Goal: Transaction & Acquisition: Obtain resource

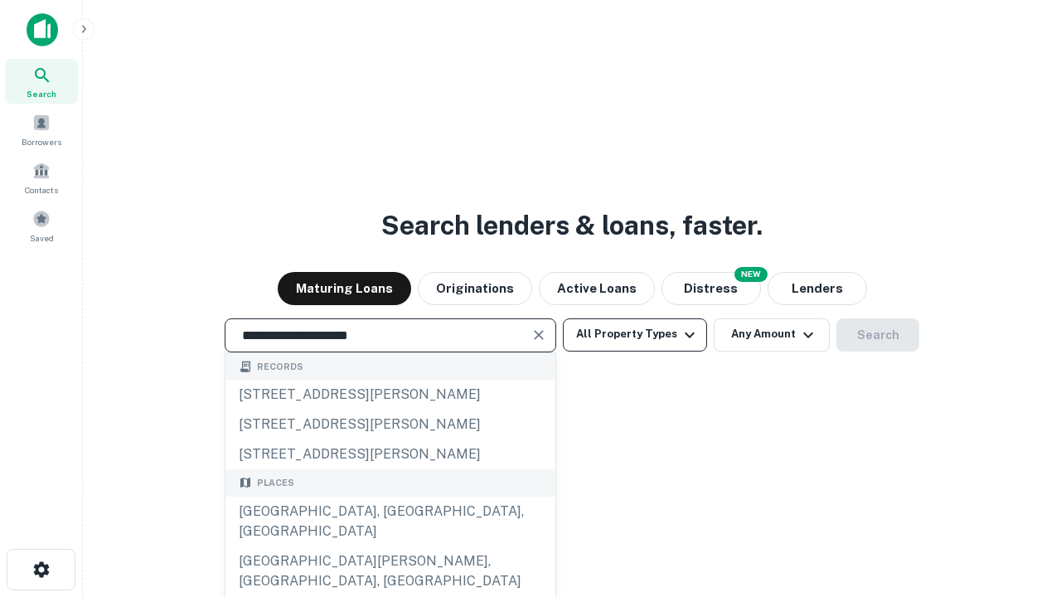
click at [635, 334] on button "All Property Types" at bounding box center [635, 334] width 144 height 33
type input "**********"
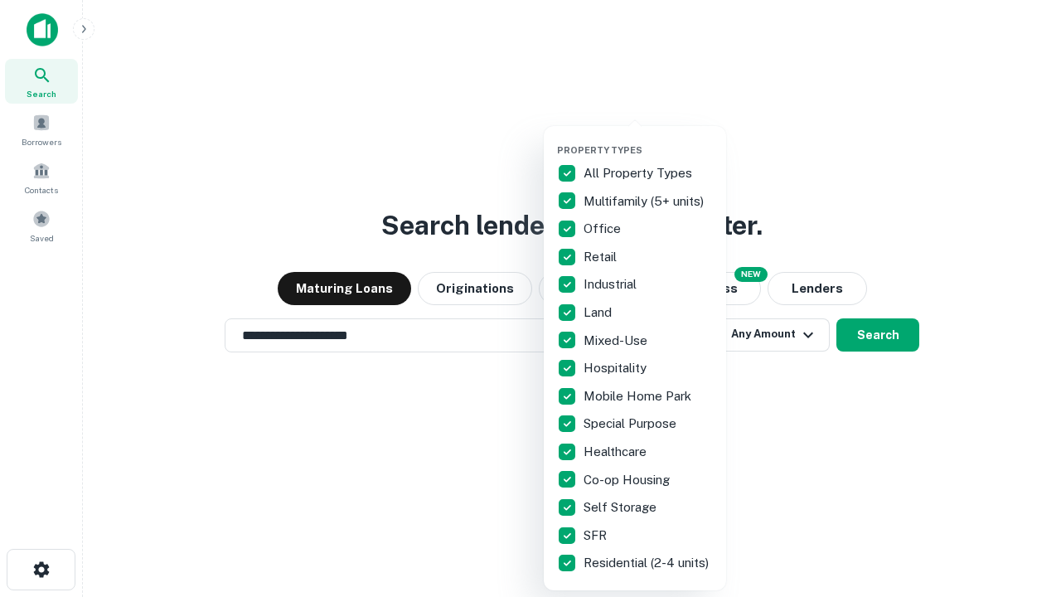
click at [648, 139] on button "button" at bounding box center [648, 139] width 182 height 1
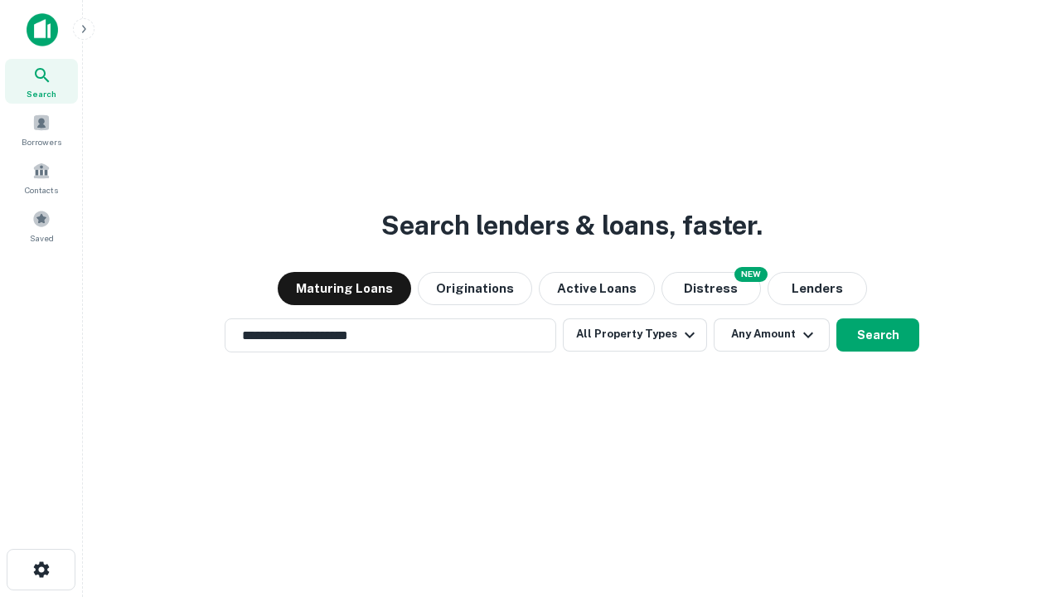
scroll to position [10, 200]
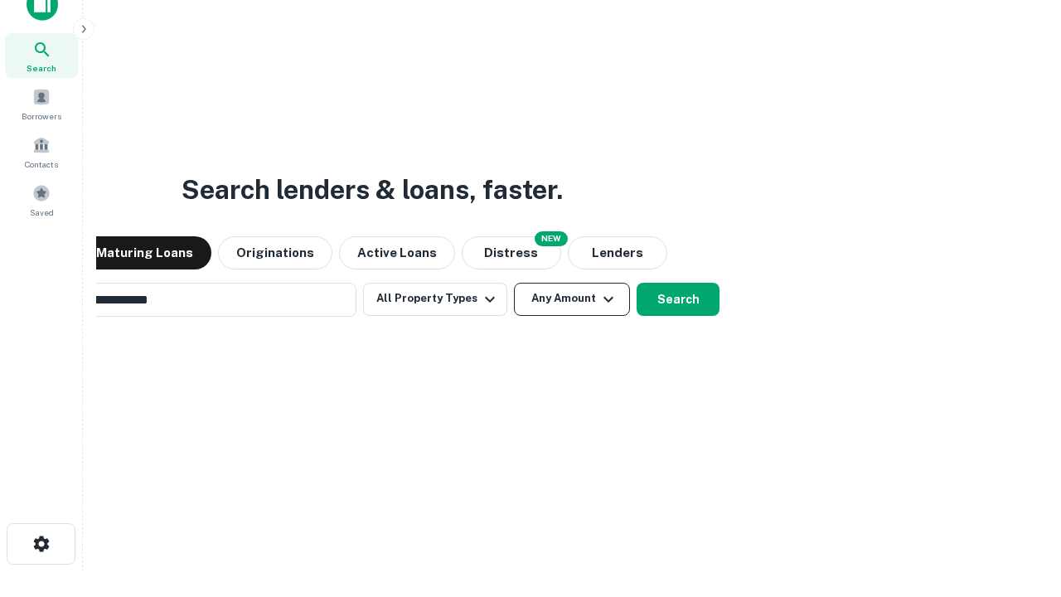
click at [514, 283] on button "Any Amount" at bounding box center [572, 299] width 116 height 33
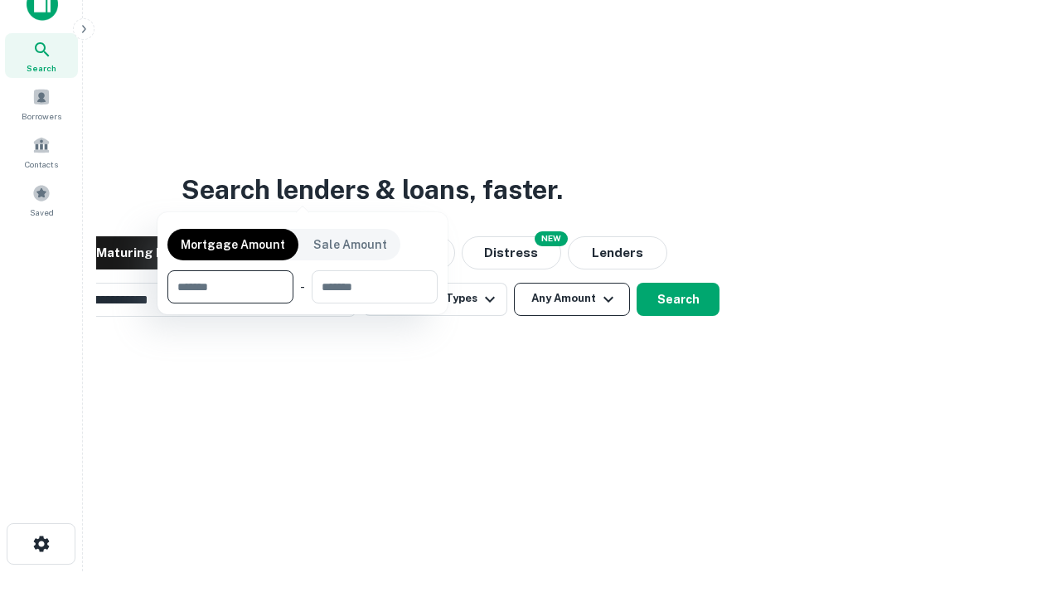
scroll to position [27, 0]
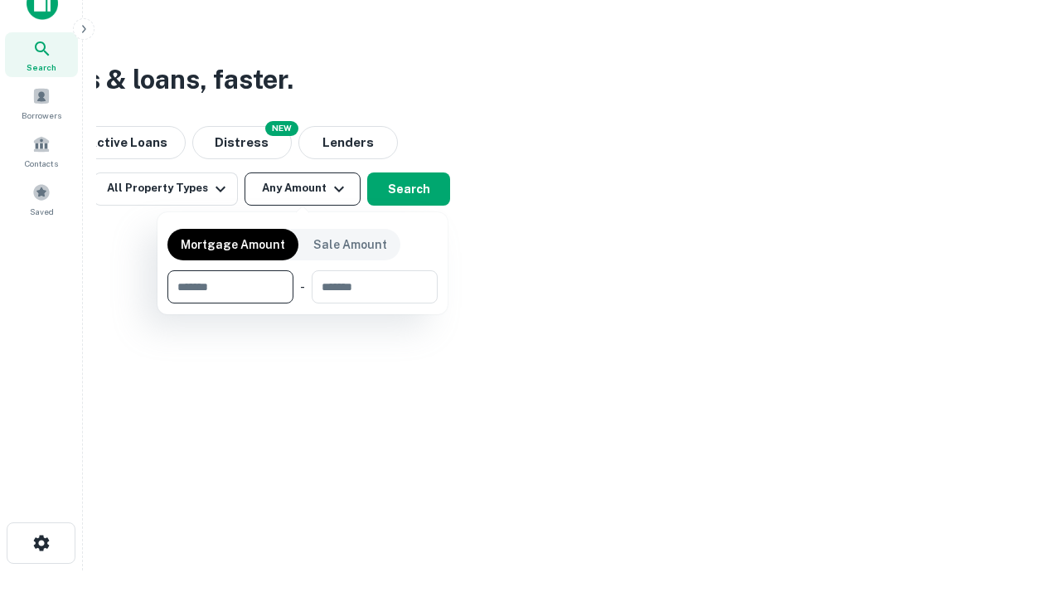
type input "*******"
click at [303, 303] on button "button" at bounding box center [302, 303] width 270 height 1
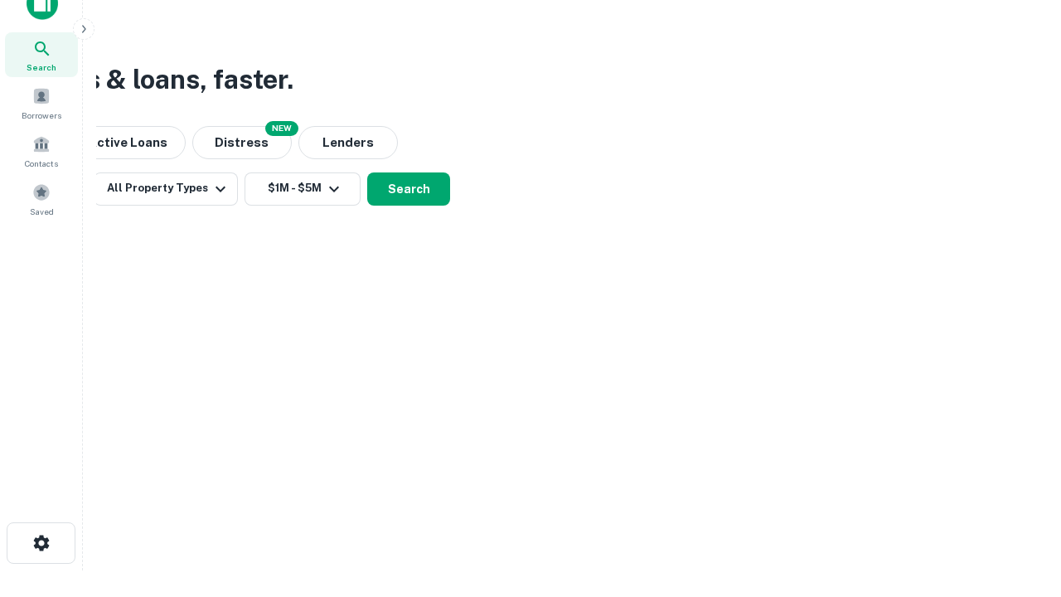
scroll to position [26, 0]
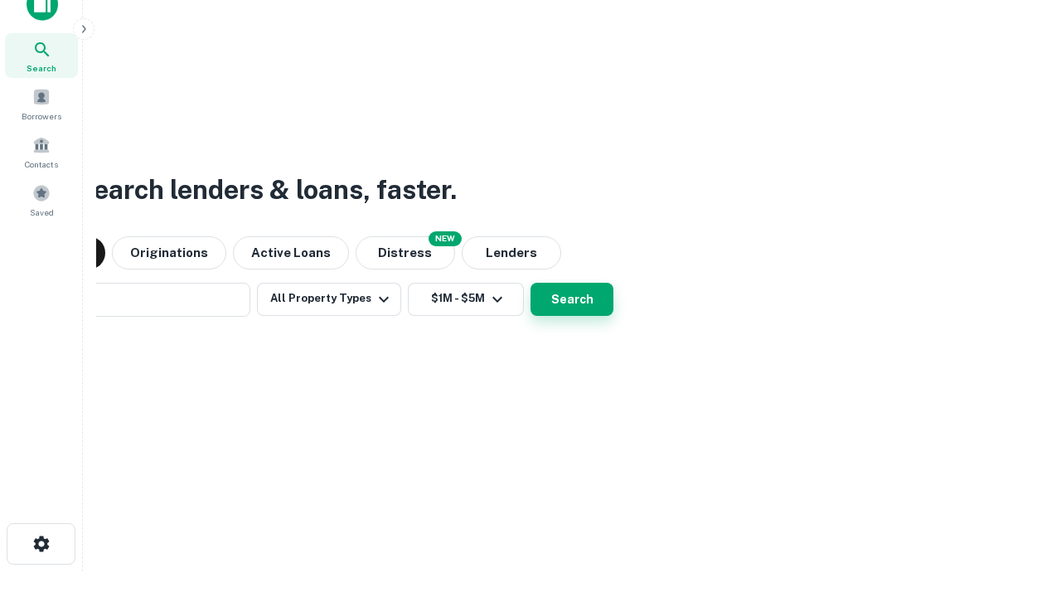
click at [530, 283] on button "Search" at bounding box center [571, 299] width 83 height 33
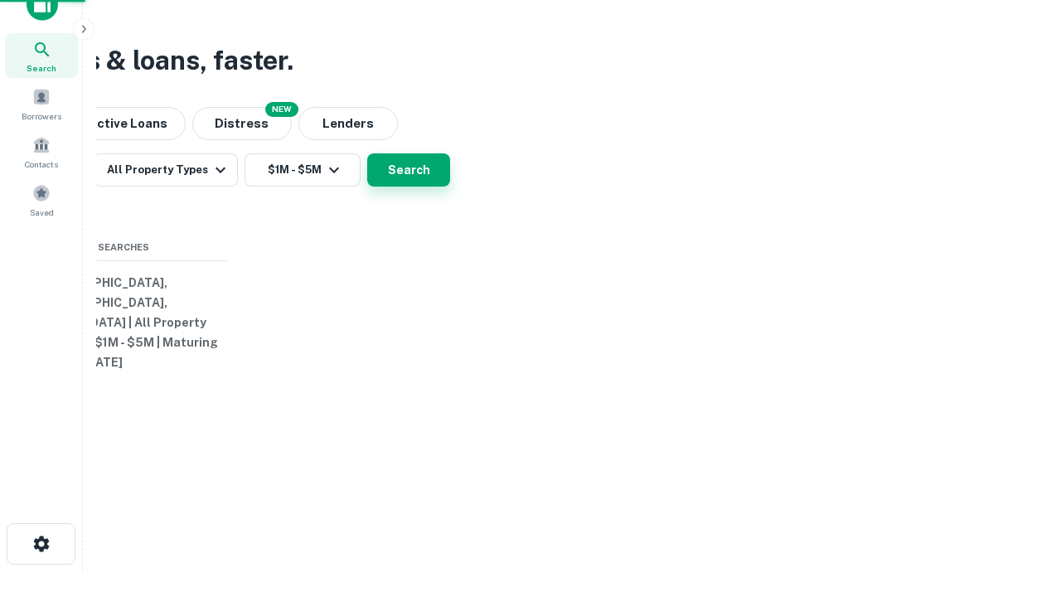
scroll to position [27, 0]
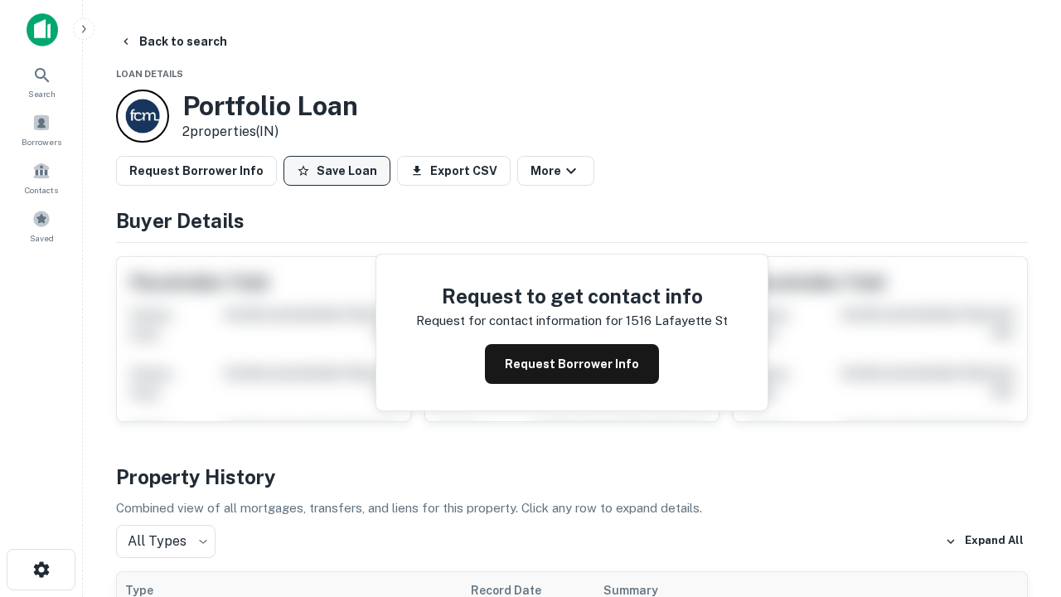
click at [337, 171] on button "Save Loan" at bounding box center [336, 171] width 107 height 30
click at [41, 569] on icon "button" at bounding box center [41, 569] width 20 height 20
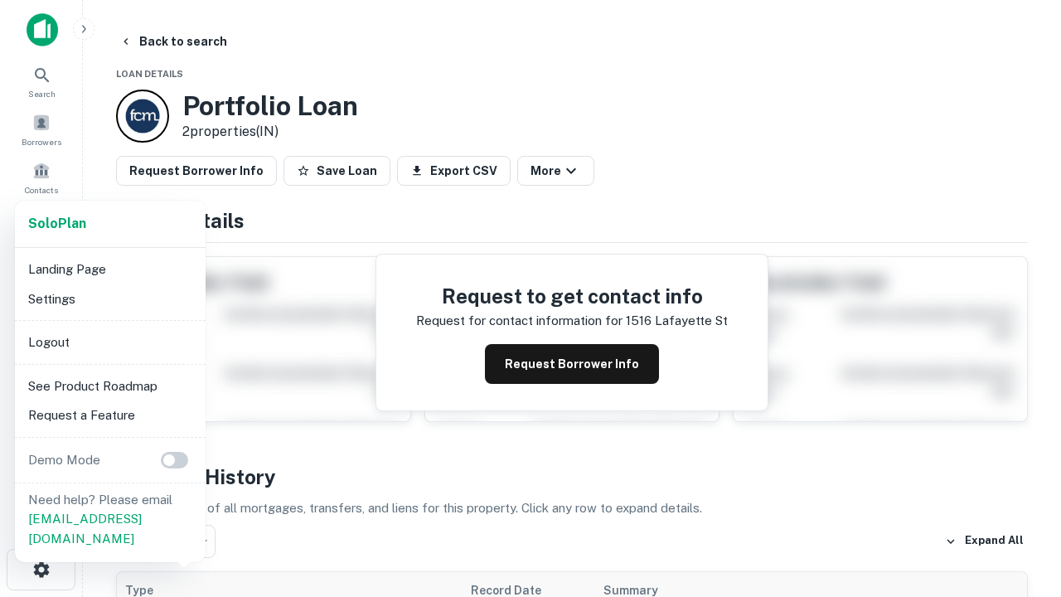
click at [109, 342] on li "Logout" at bounding box center [110, 342] width 177 height 30
